Goal: Information Seeking & Learning: Learn about a topic

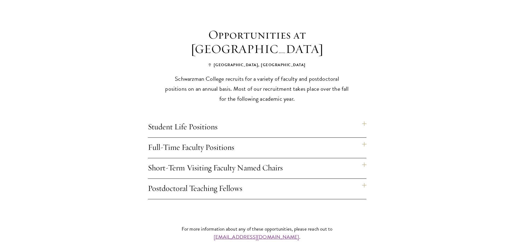
scroll to position [405, 0]
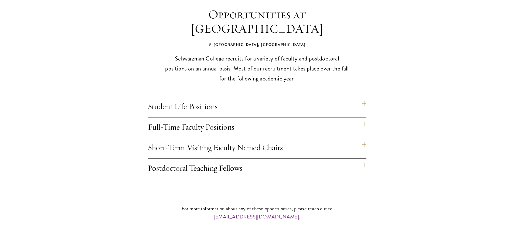
click at [300, 99] on h4 "Student Life Positions" at bounding box center [257, 107] width 219 height 20
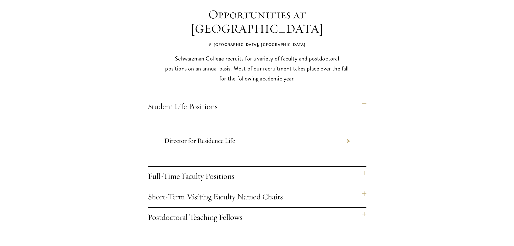
click at [302, 99] on h4 "Student Life Positions" at bounding box center [257, 107] width 219 height 20
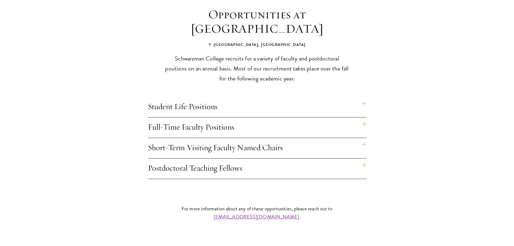
click at [296, 119] on h4 "Full-Time Faculty Positions" at bounding box center [257, 127] width 219 height 20
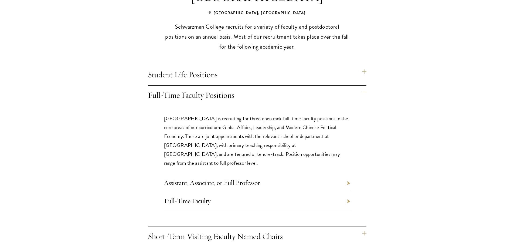
scroll to position [459, 0]
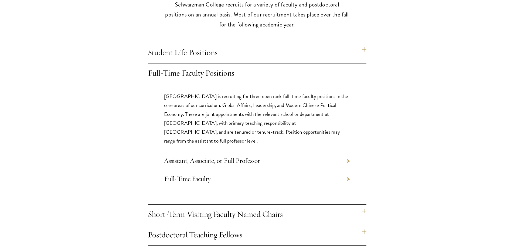
click at [272, 66] on h4 "Full-Time Faculty Positions" at bounding box center [257, 73] width 219 height 20
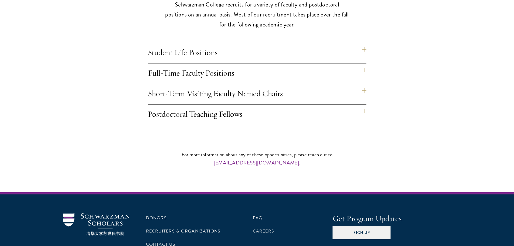
click at [272, 47] on h4 "Student Life Positions" at bounding box center [257, 53] width 219 height 20
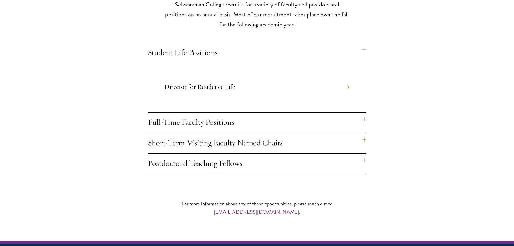
click at [278, 79] on li "Director for Residence Life" at bounding box center [257, 87] width 186 height 18
click at [348, 78] on li "Director for Residence Life" at bounding box center [257, 87] width 186 height 18
click at [211, 82] on link "Director for Residence Life" at bounding box center [199, 86] width 71 height 8
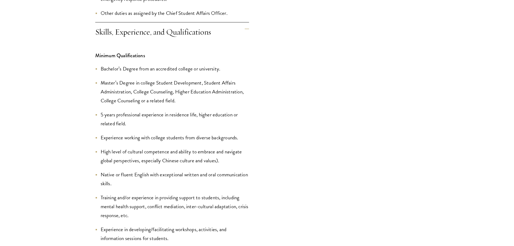
scroll to position [1161, 0]
